Goal: Information Seeking & Learning: Find specific fact

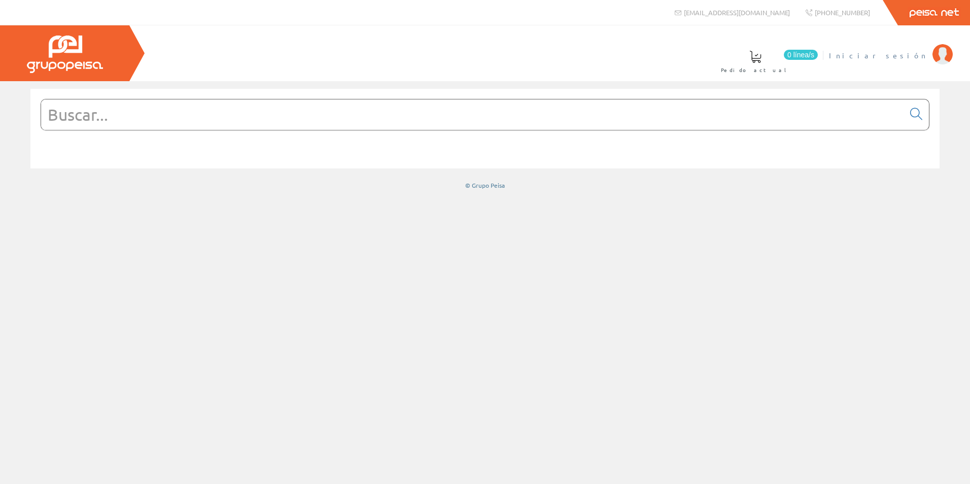
click at [944, 53] on img at bounding box center [943, 54] width 20 height 20
click at [225, 119] on input "text" at bounding box center [472, 114] width 863 height 30
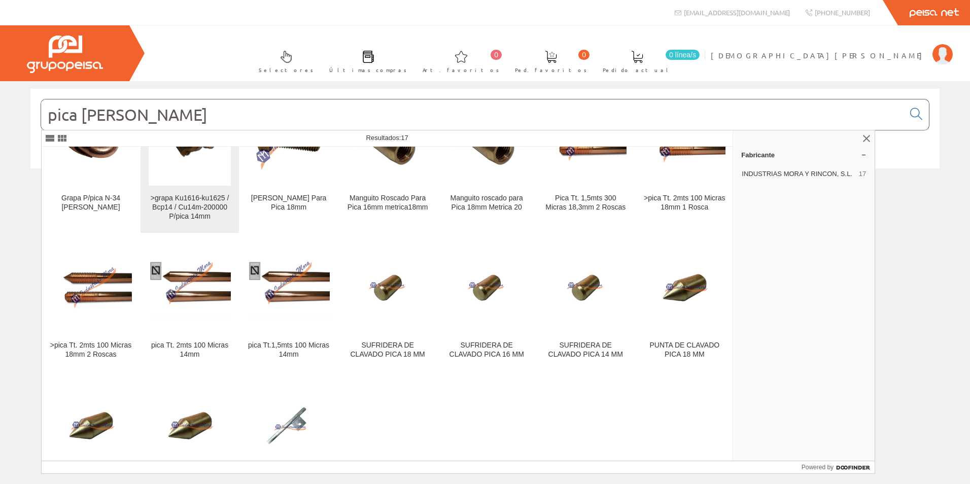
scroll to position [101, 0]
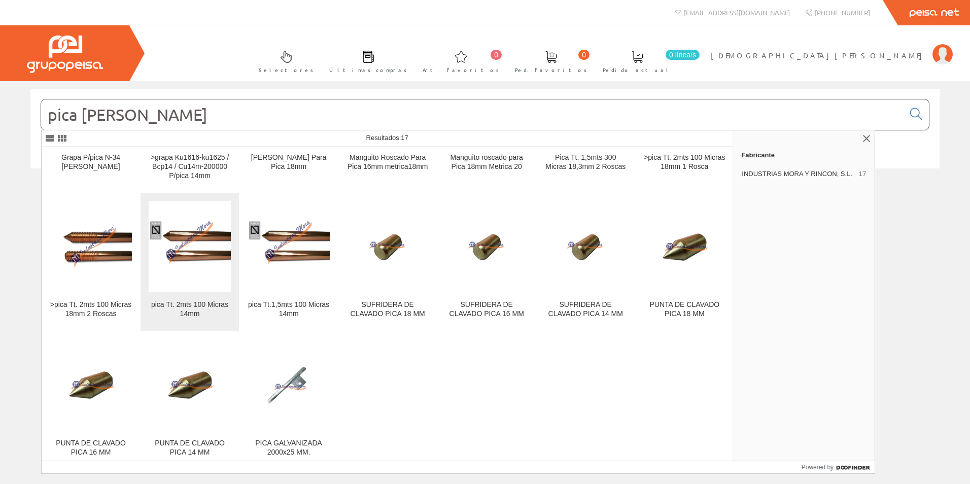
type input "pica mora"
click at [192, 242] on img at bounding box center [190, 247] width 82 height 62
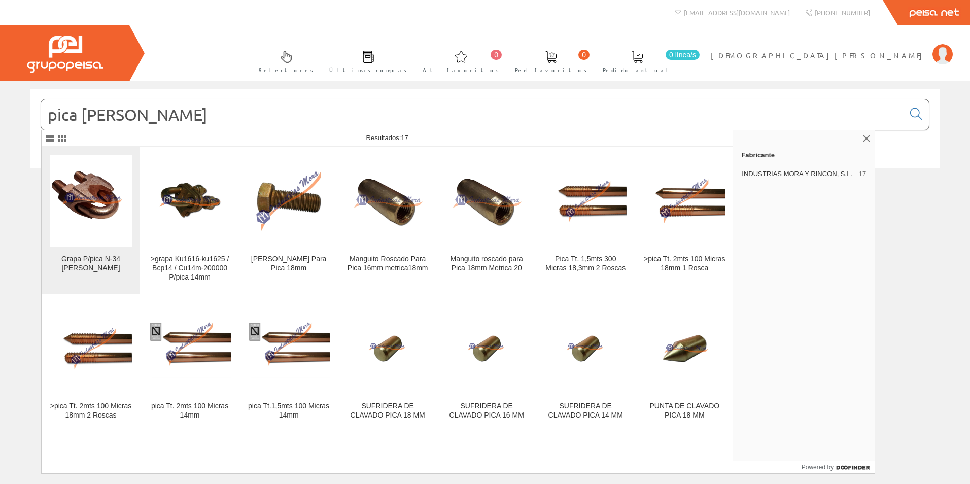
click at [98, 188] on img at bounding box center [91, 201] width 82 height 62
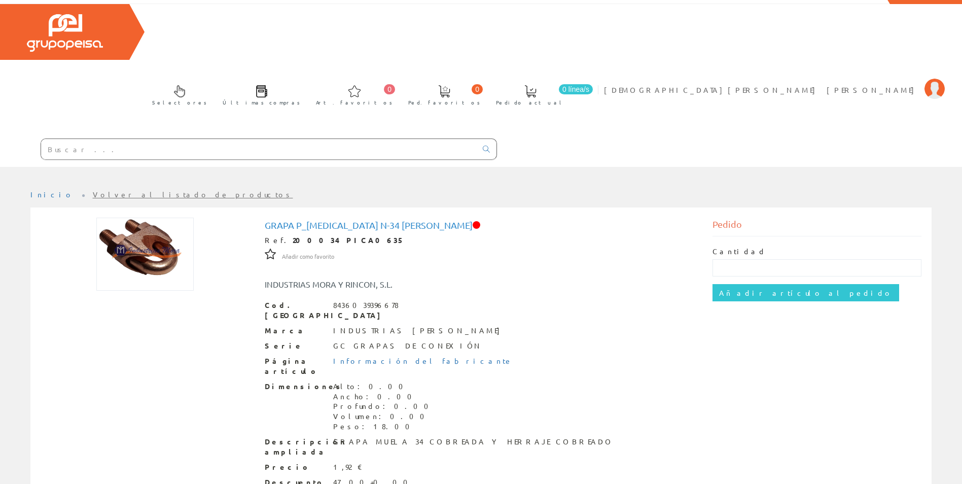
scroll to position [33, 0]
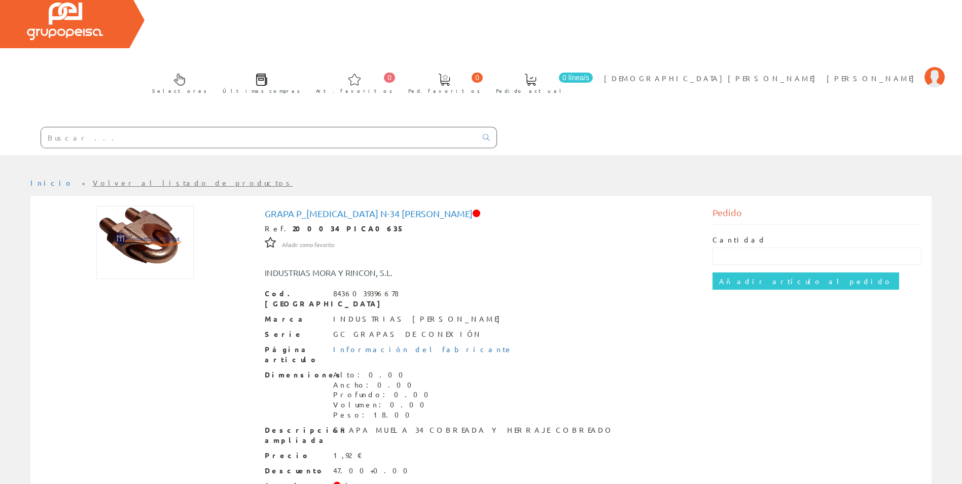
click at [100, 127] on input "text" at bounding box center [259, 137] width 436 height 20
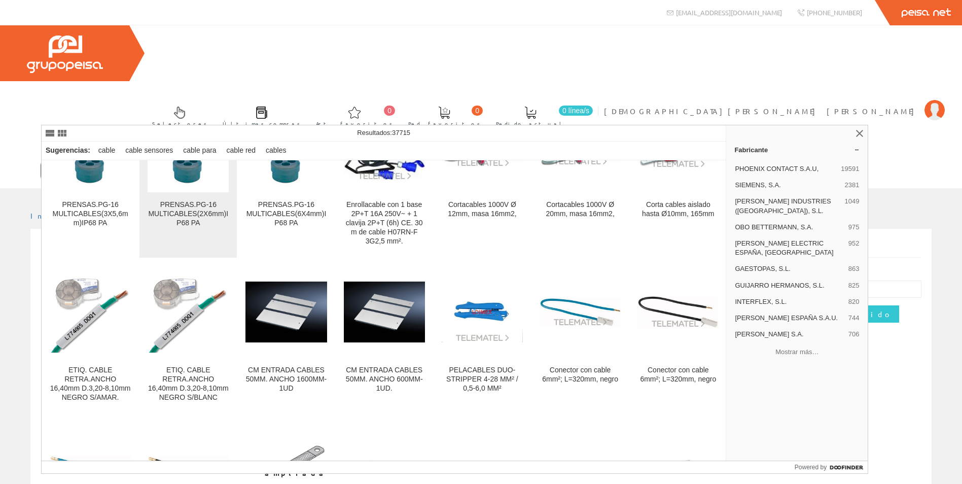
scroll to position [4366, 0]
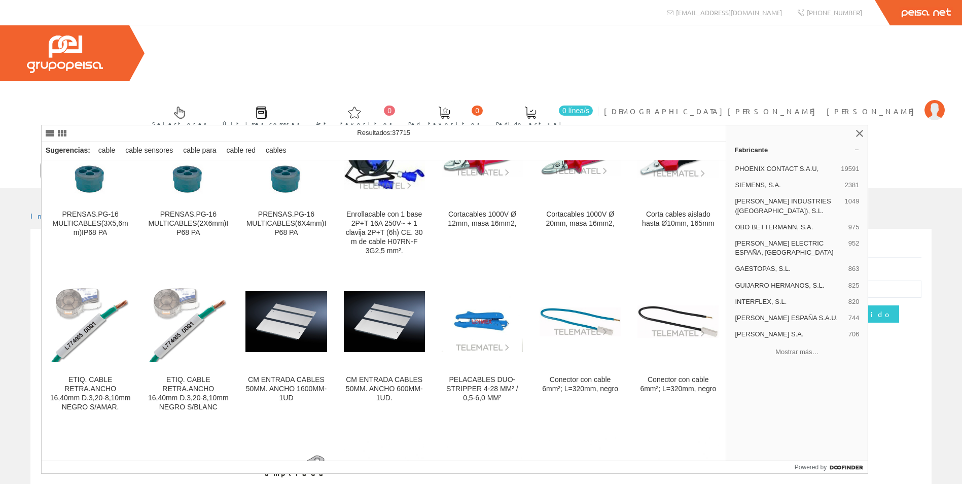
type input "cable 6mm"
